Goal: Complete application form

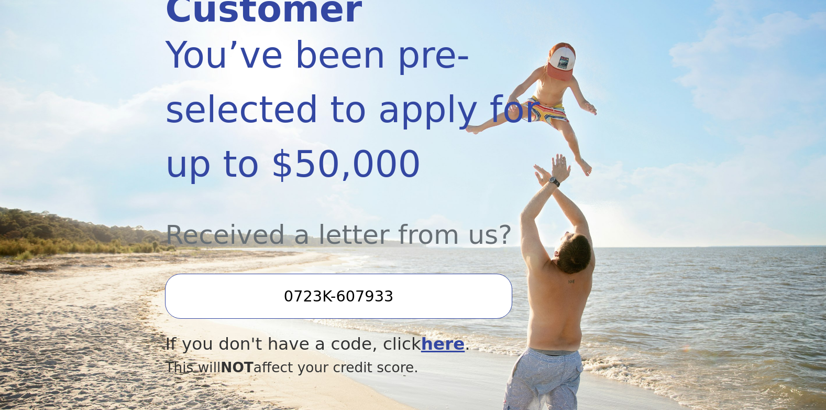
scroll to position [210, 0]
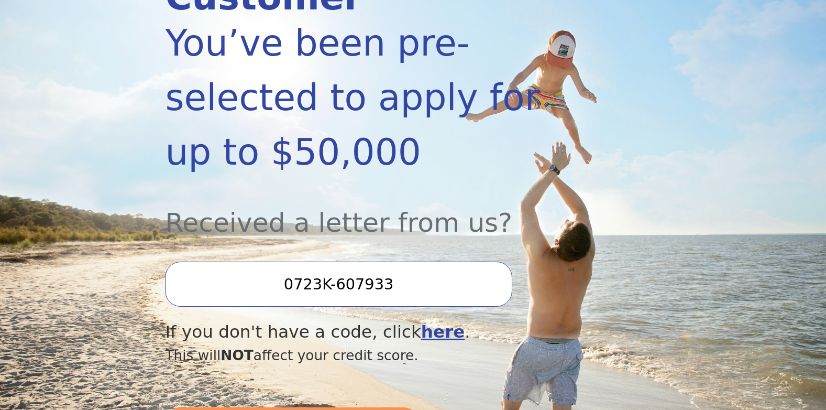
click at [405, 261] on input "0723K-607933" at bounding box center [338, 283] width 347 height 45
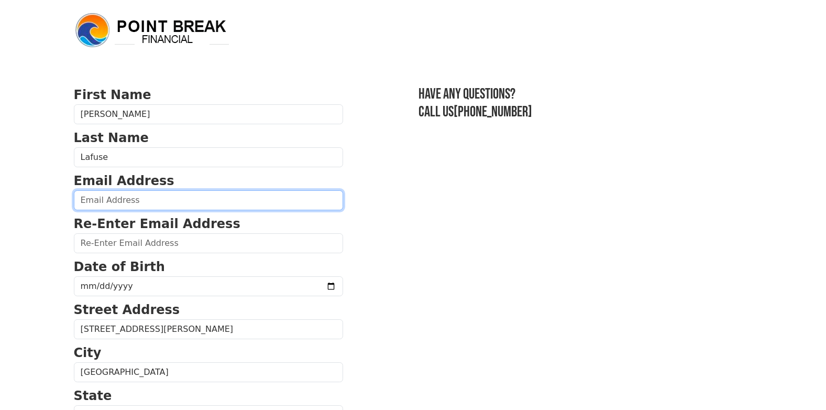
click at [130, 202] on input "email" at bounding box center [208, 200] width 269 height 20
type input "telafuse@gmail.com"
type input "(765) 969-3504"
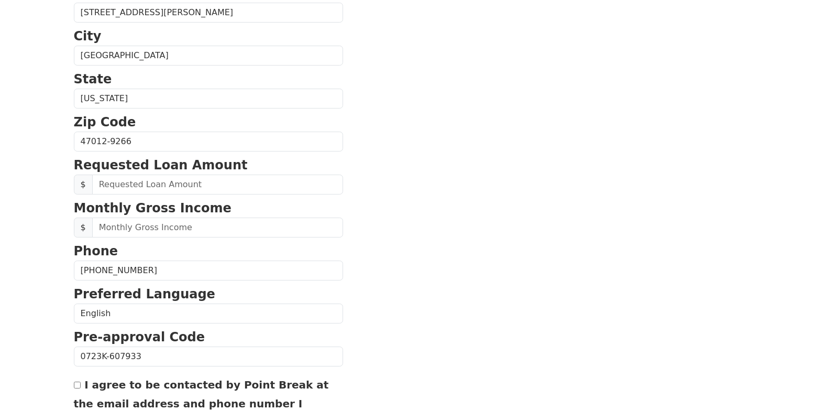
scroll to position [215, 0]
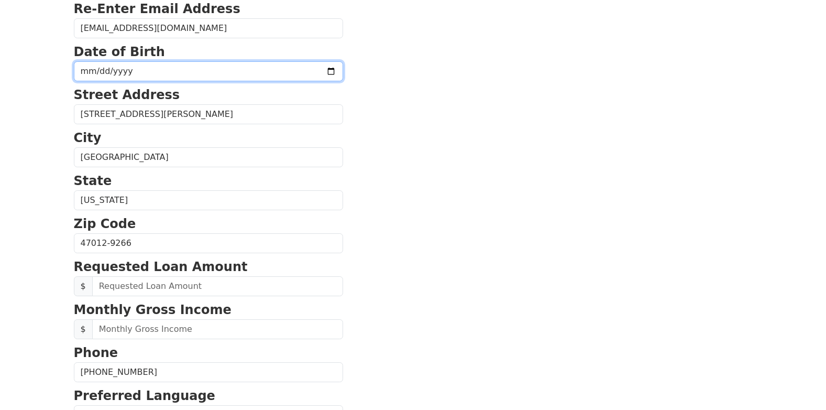
click at [158, 77] on input "date" at bounding box center [208, 71] width 269 height 20
type input "1966-12-02"
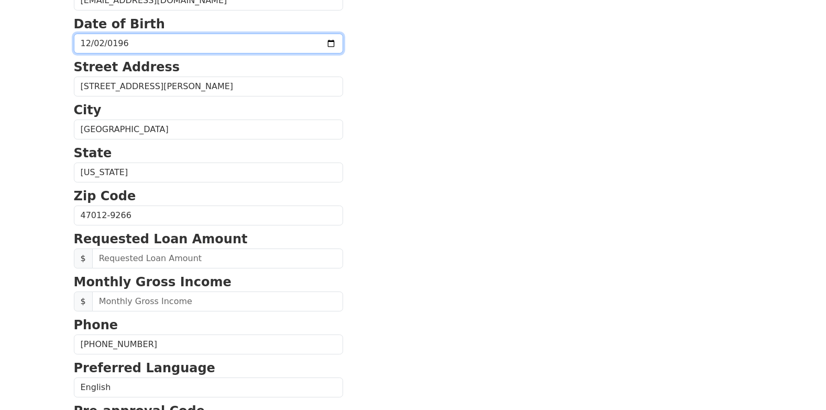
scroll to position [267, 0]
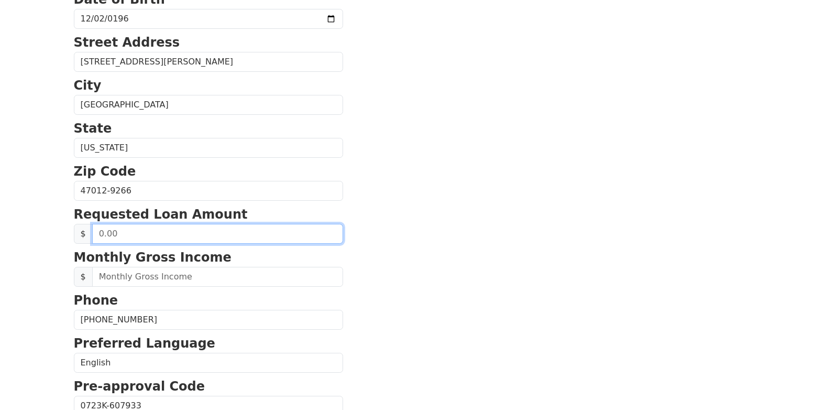
click at [155, 242] on input "text" at bounding box center [217, 234] width 251 height 20
type input "30,000.00"
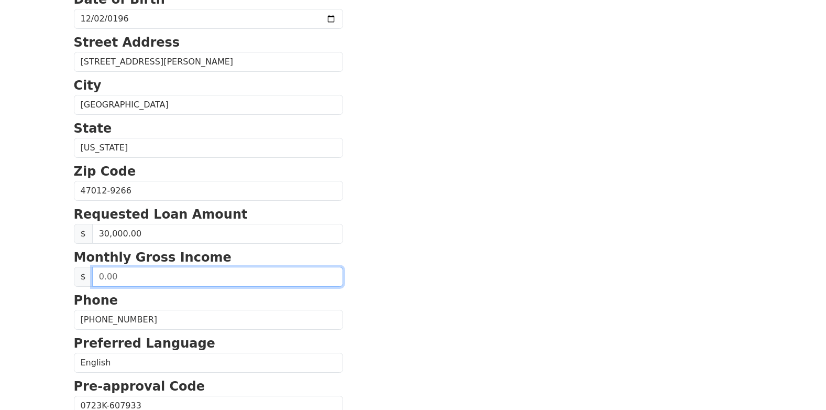
click at [159, 282] on input "text" at bounding box center [217, 277] width 251 height 20
type input "80,000.00"
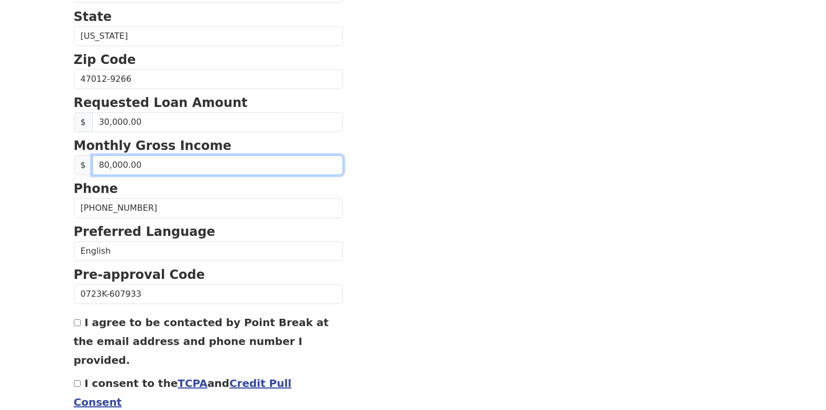
scroll to position [424, 0]
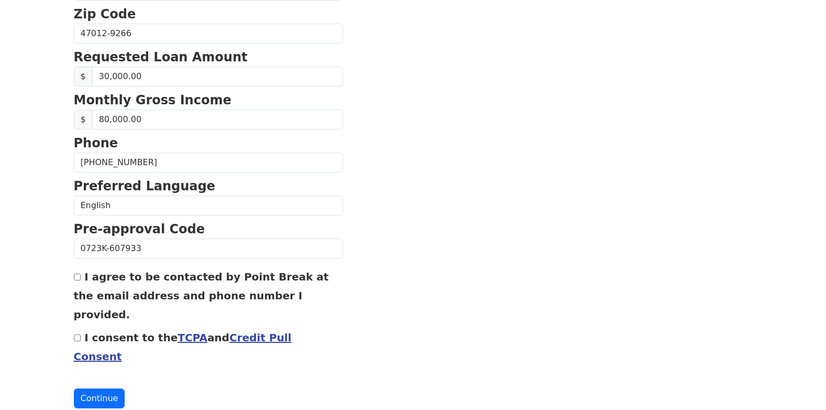
click at [75, 282] on div "I agree to be contacted by Point Break at the email address and phone number I …" at bounding box center [208, 295] width 269 height 57
click at [75, 281] on div "I agree to be contacted by Point Break at the email address and phone number I …" at bounding box center [208, 295] width 269 height 57
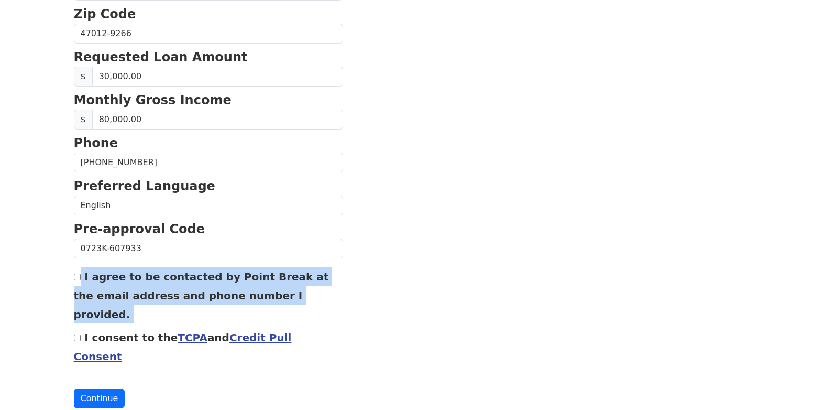
click at [75, 281] on div "I agree to be contacted by Point Break at the email address and phone number I …" at bounding box center [208, 295] width 269 height 57
drag, startPoint x: 75, startPoint y: 281, endPoint x: 83, endPoint y: 280, distance: 8.4
click at [83, 280] on div "I agree to be contacted by Point Break at the email address and phone number I …" at bounding box center [208, 295] width 269 height 57
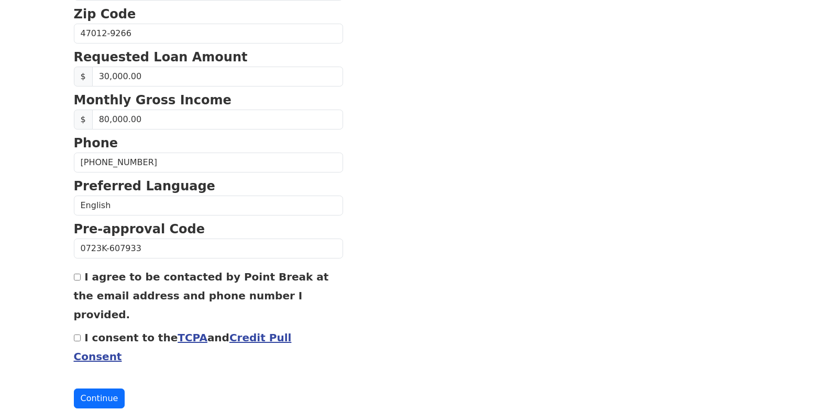
click at [81, 280] on div "I agree to be contacted by Point Break at the email address and phone number I …" at bounding box center [208, 295] width 269 height 57
click at [75, 275] on input "I agree to be contacted by Point Break at the email address and phone number I …" at bounding box center [77, 277] width 7 height 7
checkbox input "true"
click at [80, 334] on input "I consent to the TCPA and Credit Pull Consent" at bounding box center [77, 337] width 7 height 7
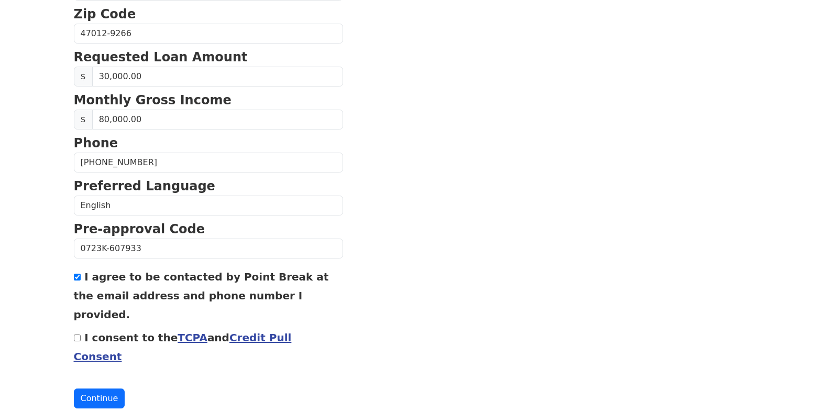
click at [80, 334] on input "I consent to the TCPA and Credit Pull Consent" at bounding box center [77, 337] width 7 height 7
checkbox input "true"
click at [96, 388] on button "Continue" at bounding box center [99, 398] width 51 height 20
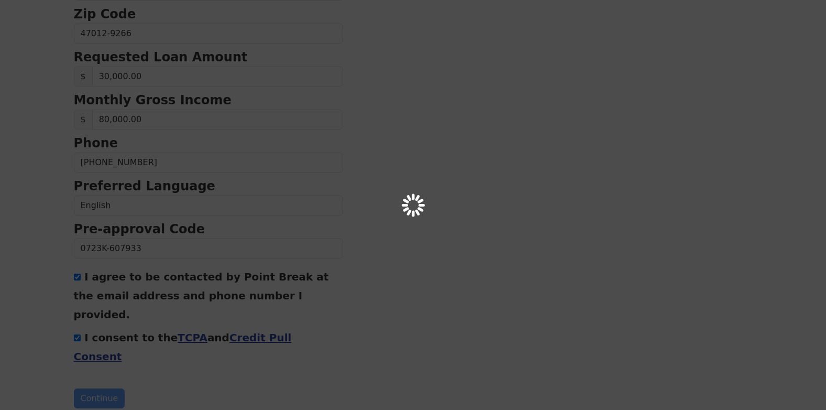
click at [96, 358] on div at bounding box center [413, 205] width 826 height 410
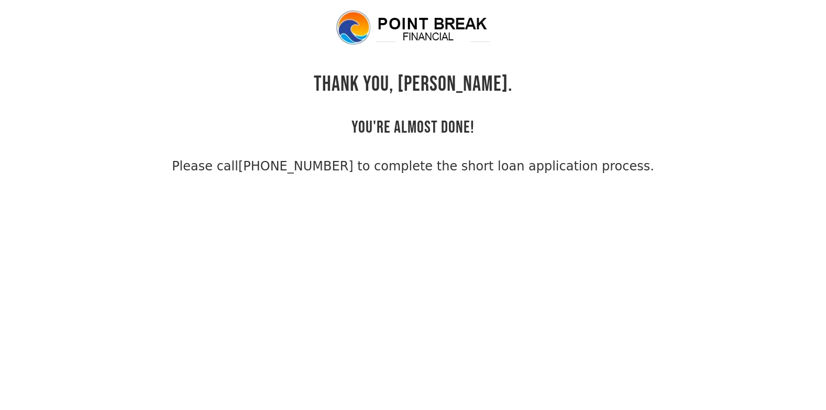
scroll to position [25, 0]
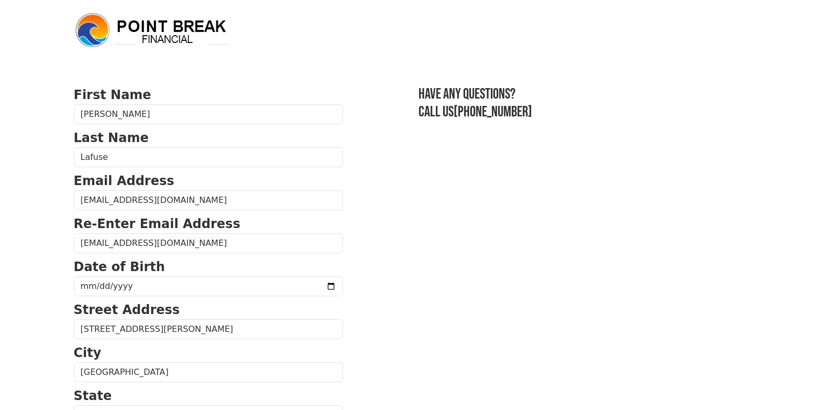
scroll to position [424, 0]
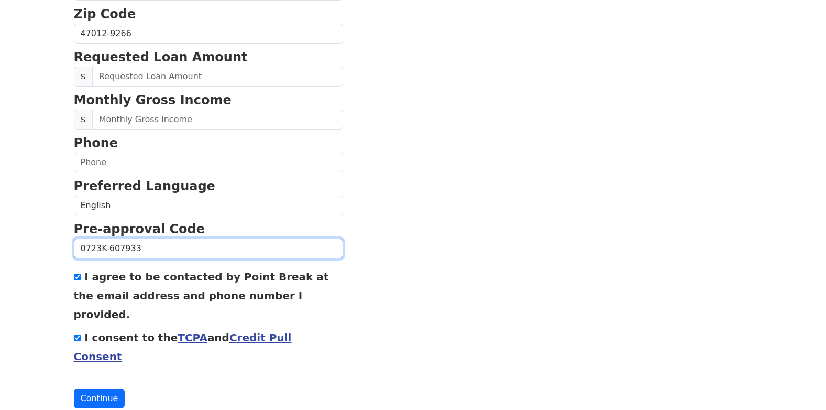
click at [169, 244] on input "0723K-607933" at bounding box center [208, 248] width 269 height 20
click at [177, 247] on input "0723K-607933" at bounding box center [208, 248] width 269 height 20
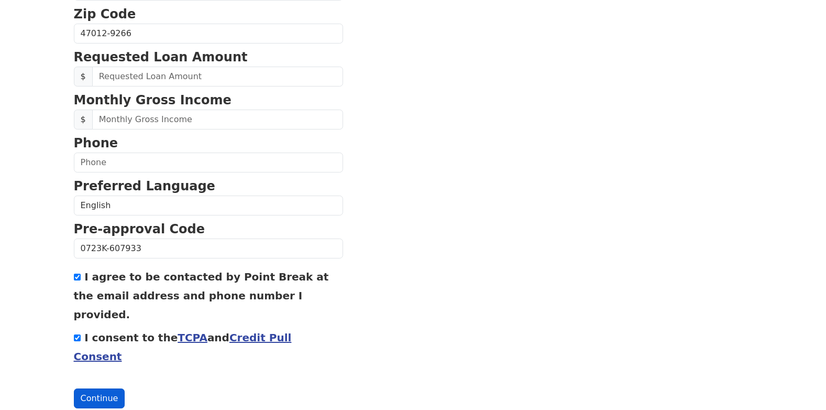
click at [96, 388] on button "Continue" at bounding box center [99, 398] width 51 height 20
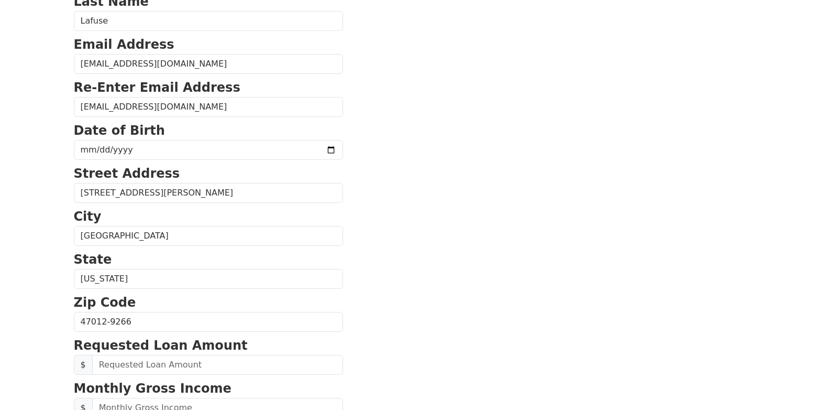
scroll to position [0, 0]
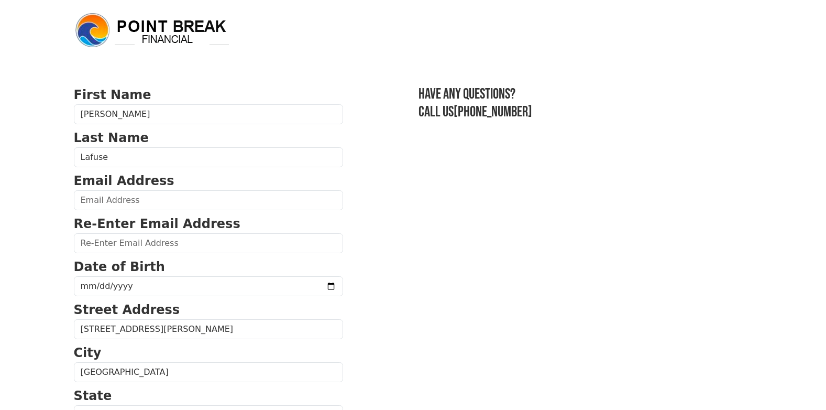
scroll to position [105, 0]
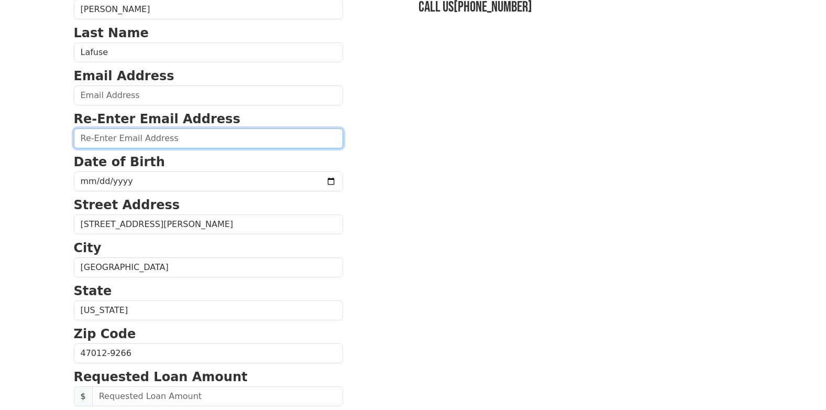
click at [136, 140] on input "email" at bounding box center [208, 138] width 269 height 20
type input "[EMAIL_ADDRESS][DOMAIN_NAME]"
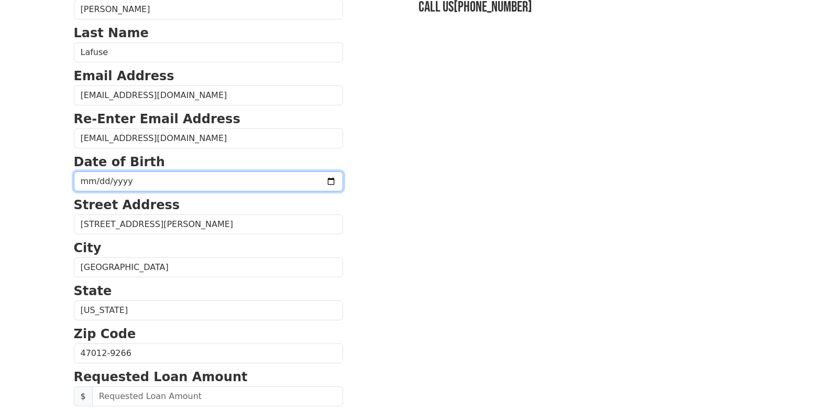
type input "[DATE]"
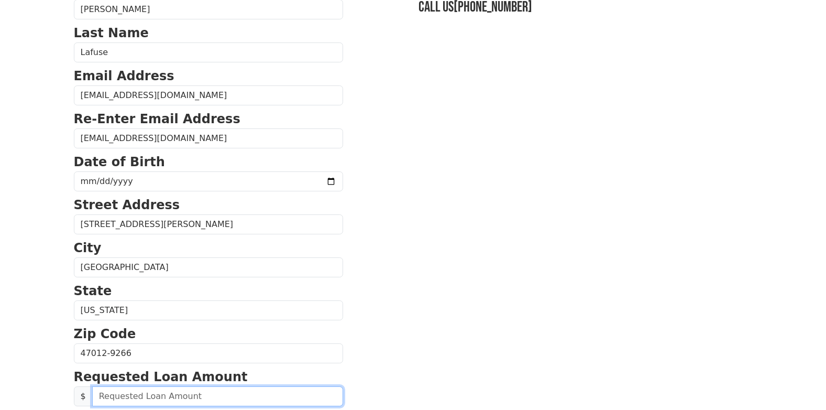
type input "30,000.00"
type input "80,000.00"
type input "[PHONE_NUMBER]"
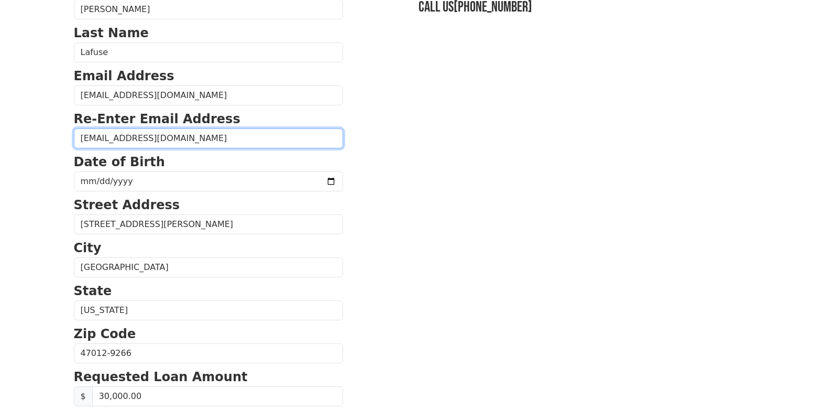
type input "30,000.00"
type input "80,000.00"
type input "[PHONE_NUMBER]"
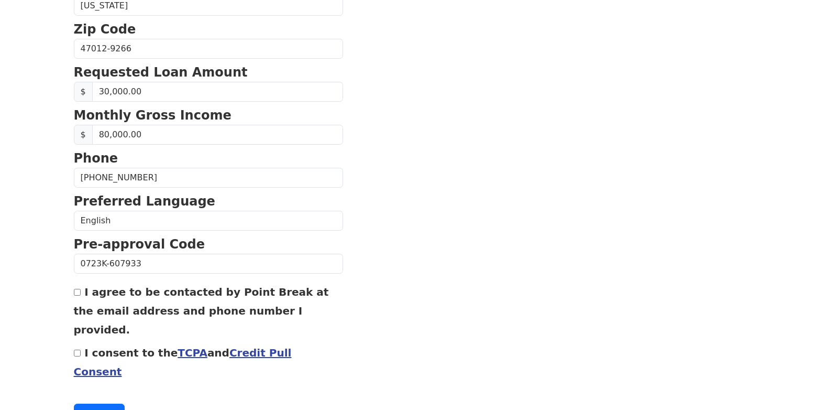
scroll to position [424, 0]
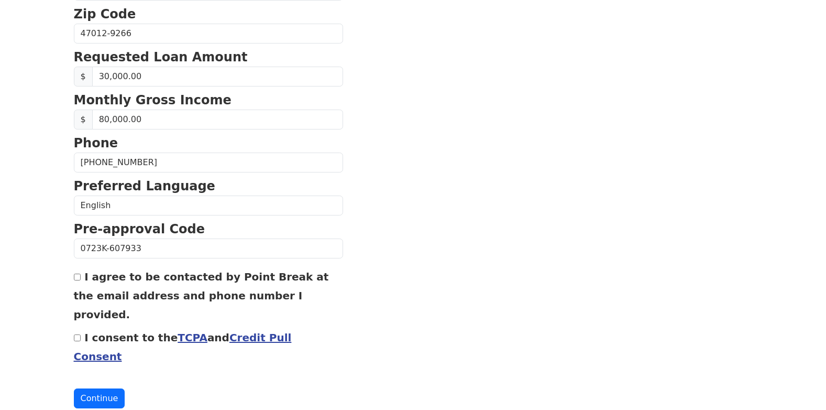
click at [76, 278] on input "I agree to be contacted by Point Break at the email address and phone number I …" at bounding box center [77, 277] width 7 height 7
click at [76, 280] on input "I agree to be contacted by Point Break at the email address and phone number I …" at bounding box center [77, 277] width 7 height 7
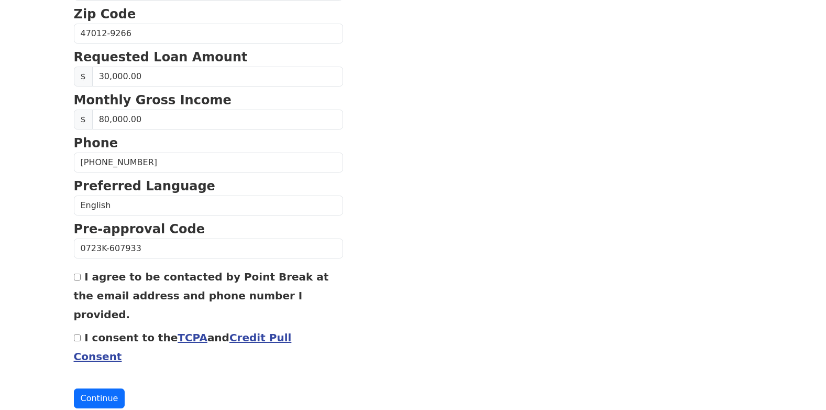
checkbox input "true"
click at [75, 334] on input "I consent to the TCPA and Credit Pull Consent" at bounding box center [77, 337] width 7 height 7
click at [76, 334] on input "I consent to the TCPA and Credit Pull Consent" at bounding box center [77, 337] width 7 height 7
checkbox input "true"
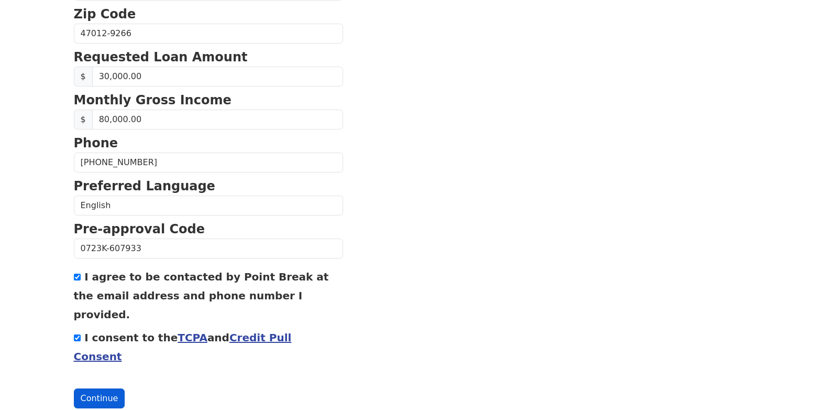
click at [86, 388] on button "Continue" at bounding box center [99, 398] width 51 height 20
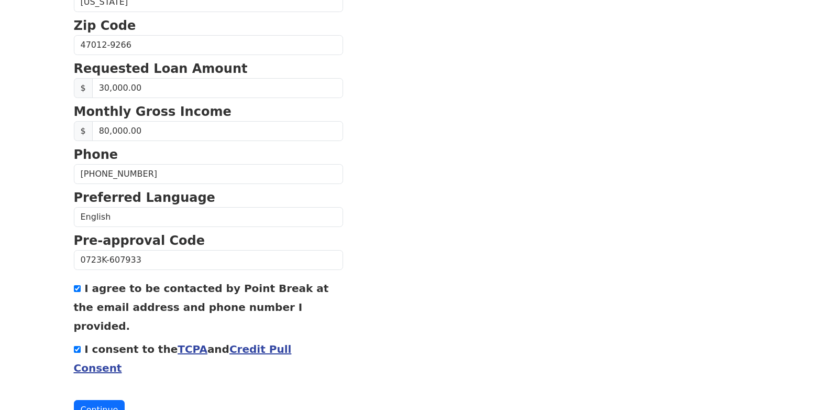
scroll to position [111, 0]
